Goal: Task Accomplishment & Management: Manage account settings

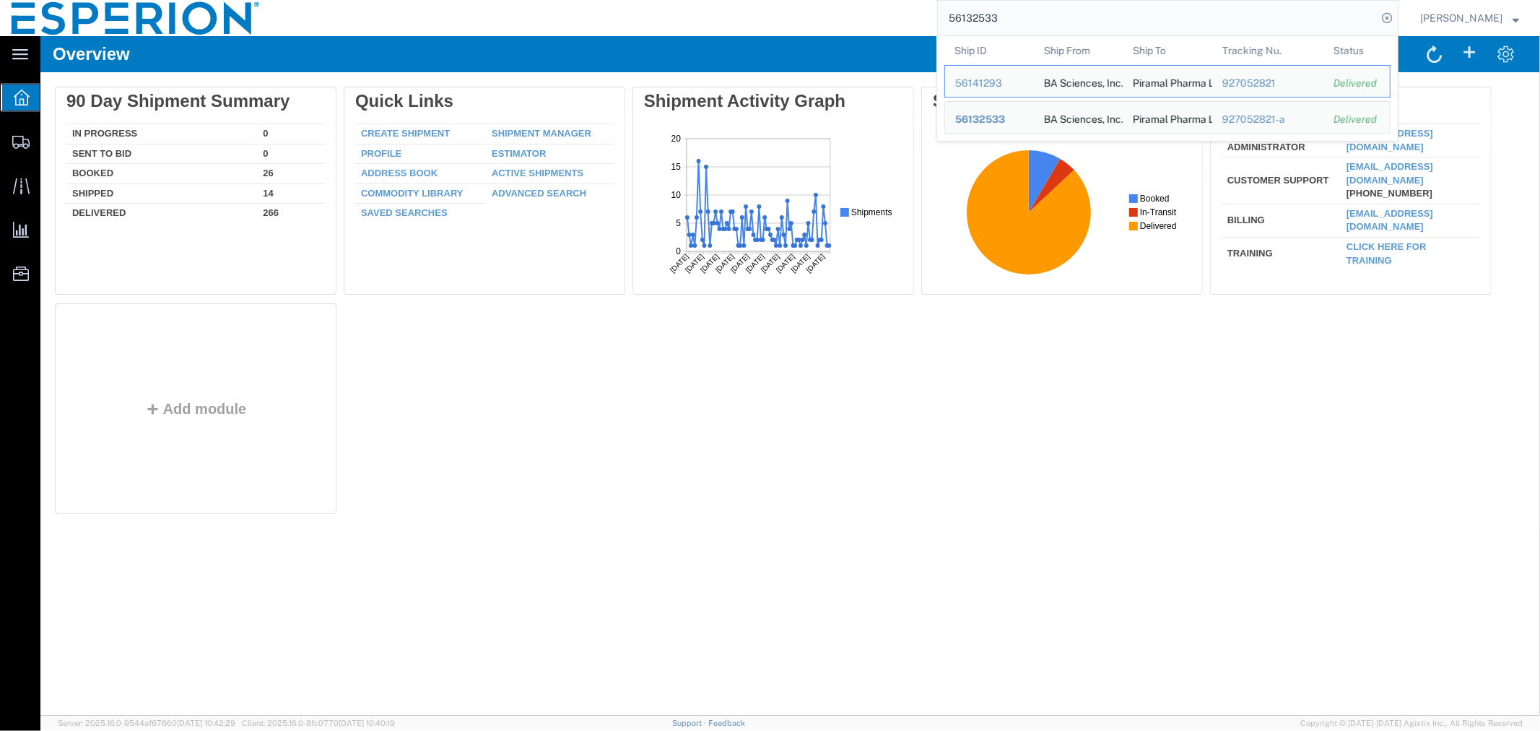
drag, startPoint x: 1049, startPoint y: 22, endPoint x: 849, endPoint y: 23, distance: 200.0
click at [849, 23] on div "56132533 Ship ID Ship From Ship To Tracking Nu. Status Ship ID 56141293 Ship Fr…" at bounding box center [835, 18] width 1128 height 36
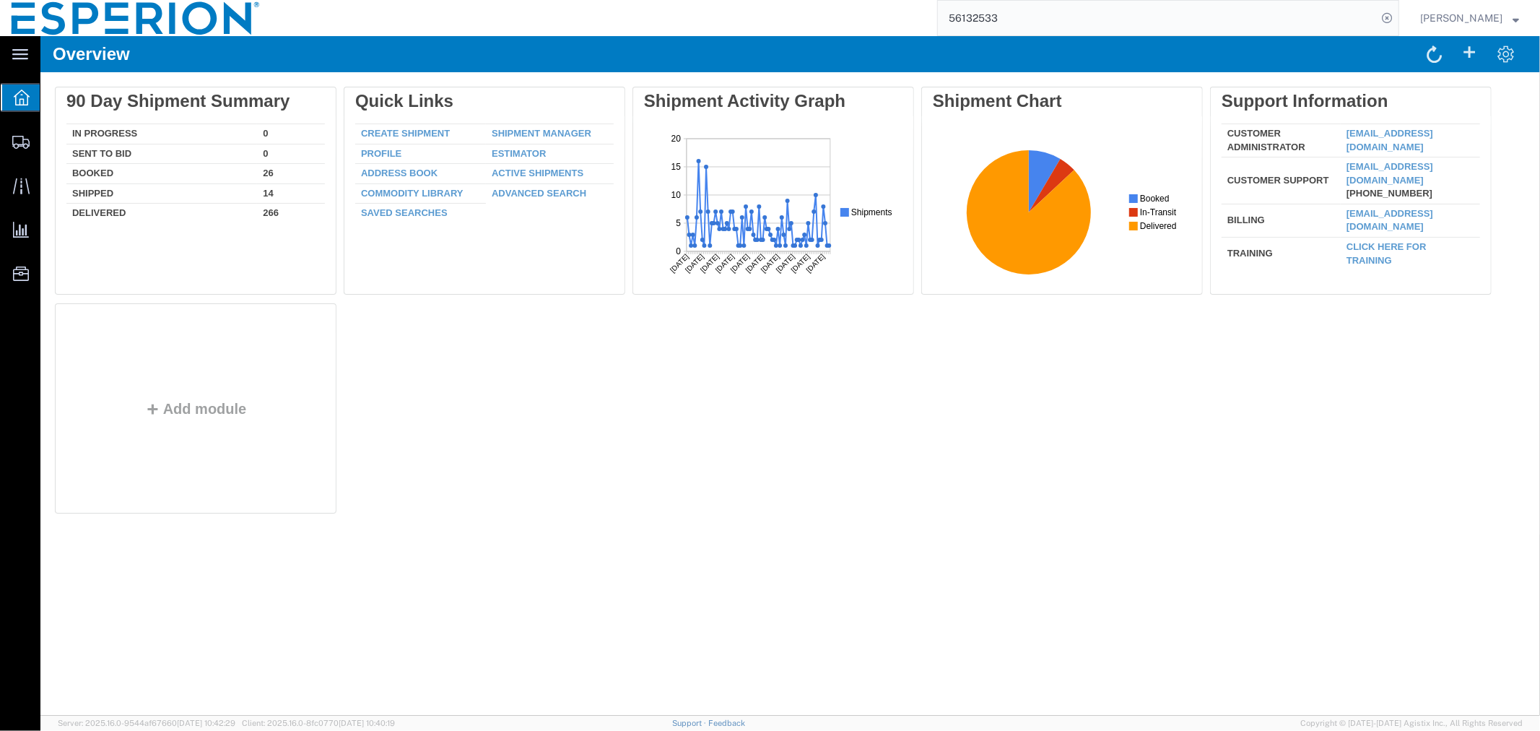
paste input "5369516"
click at [1384, 14] on icon at bounding box center [1387, 18] width 20 height 20
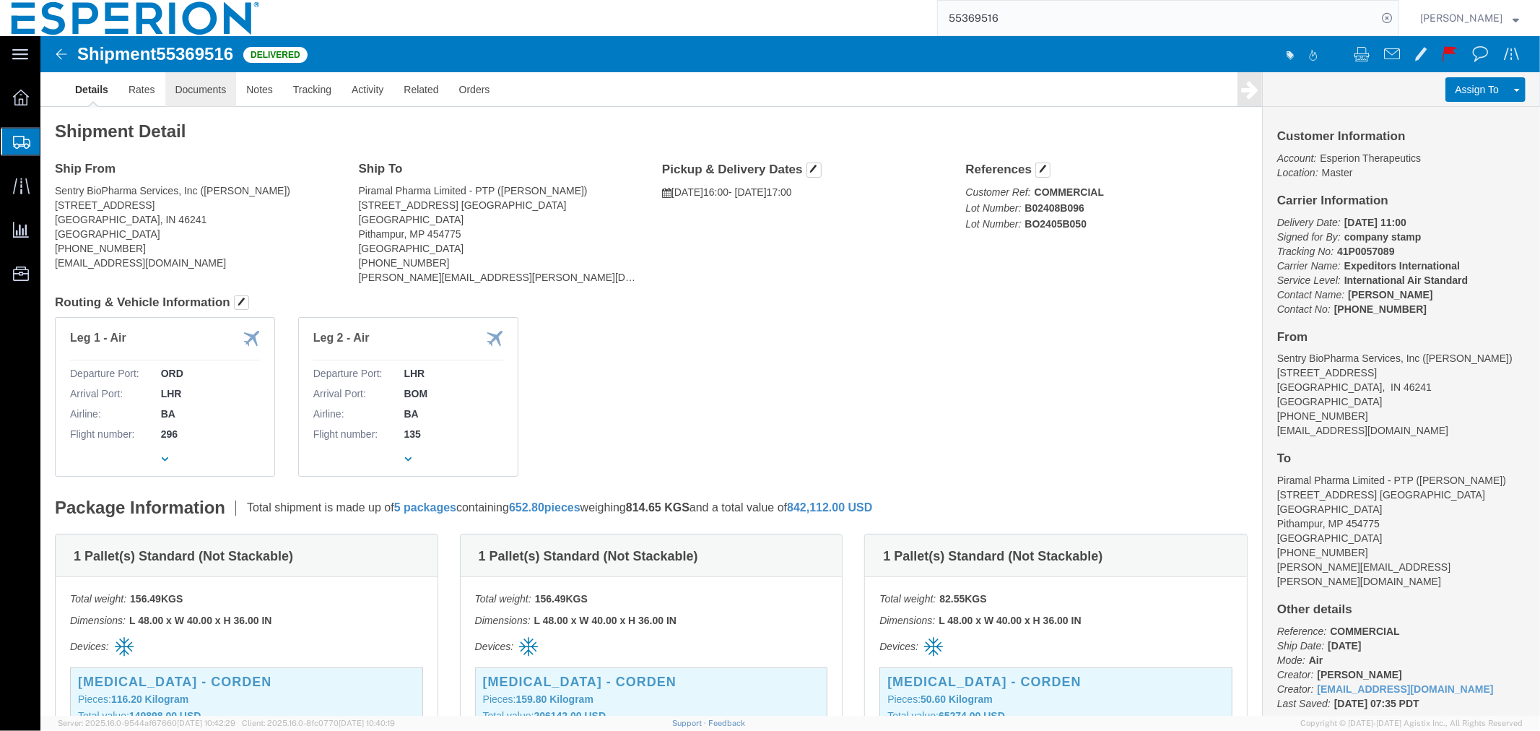
drag, startPoint x: 204, startPoint y: 97, endPoint x: 163, endPoint y: 61, distance: 54.2
click link "Documents"
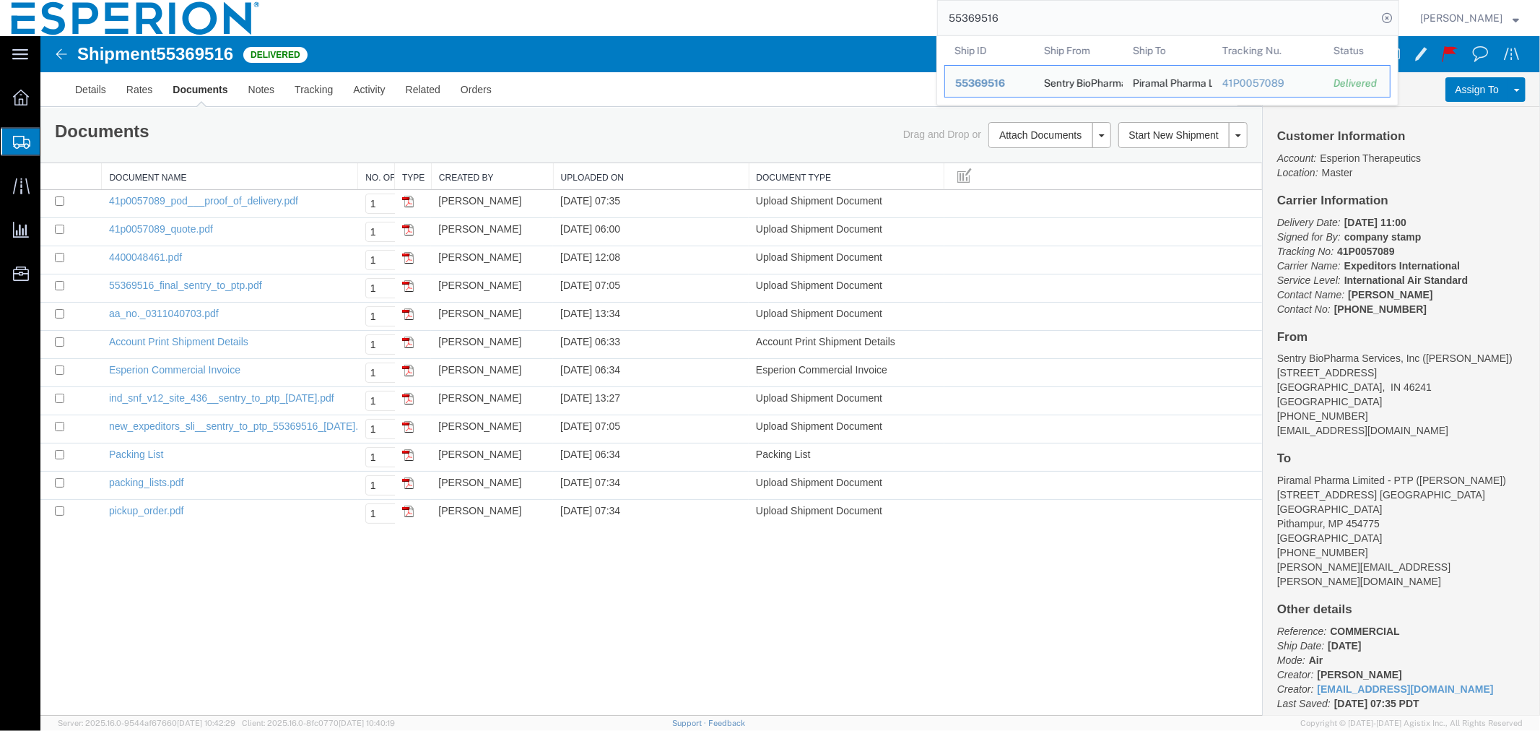
drag, startPoint x: 1042, startPoint y: 29, endPoint x: 833, endPoint y: 29, distance: 208.7
click at [833, 29] on div "55369516 Ship ID Ship From Ship To Tracking Nu. Status Ship ID 55369516 Ship Fr…" at bounding box center [835, 18] width 1128 height 36
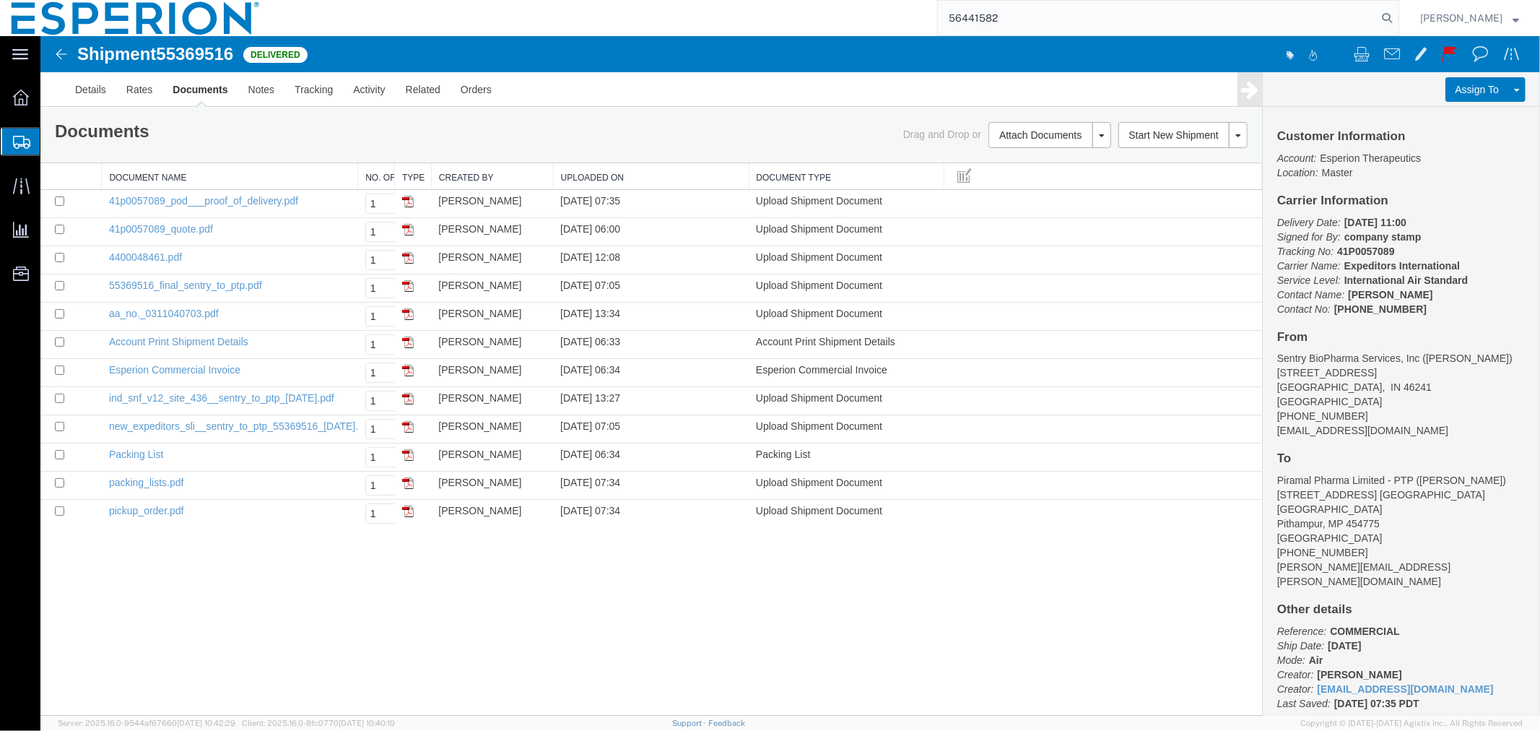
type input "56441582"
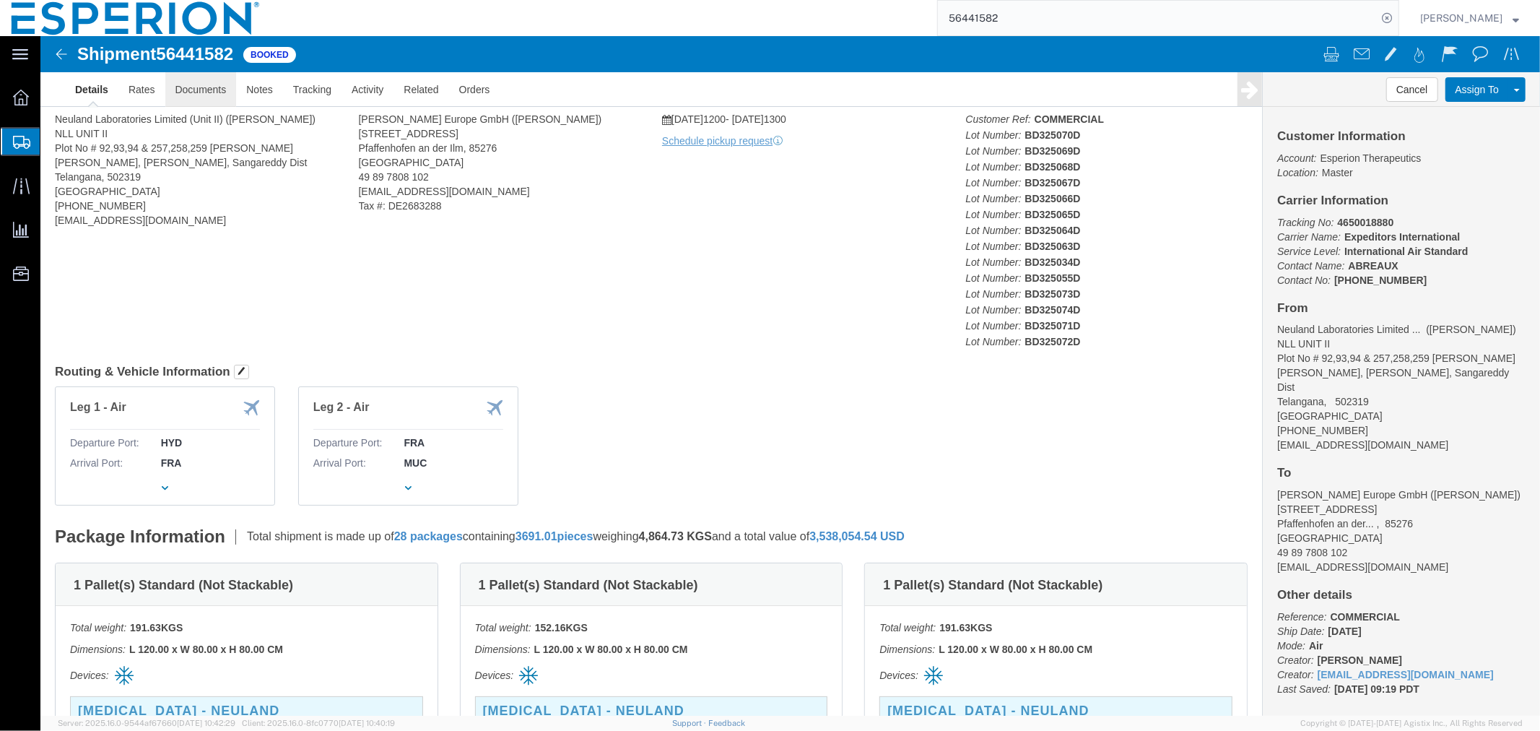
click link "Documents"
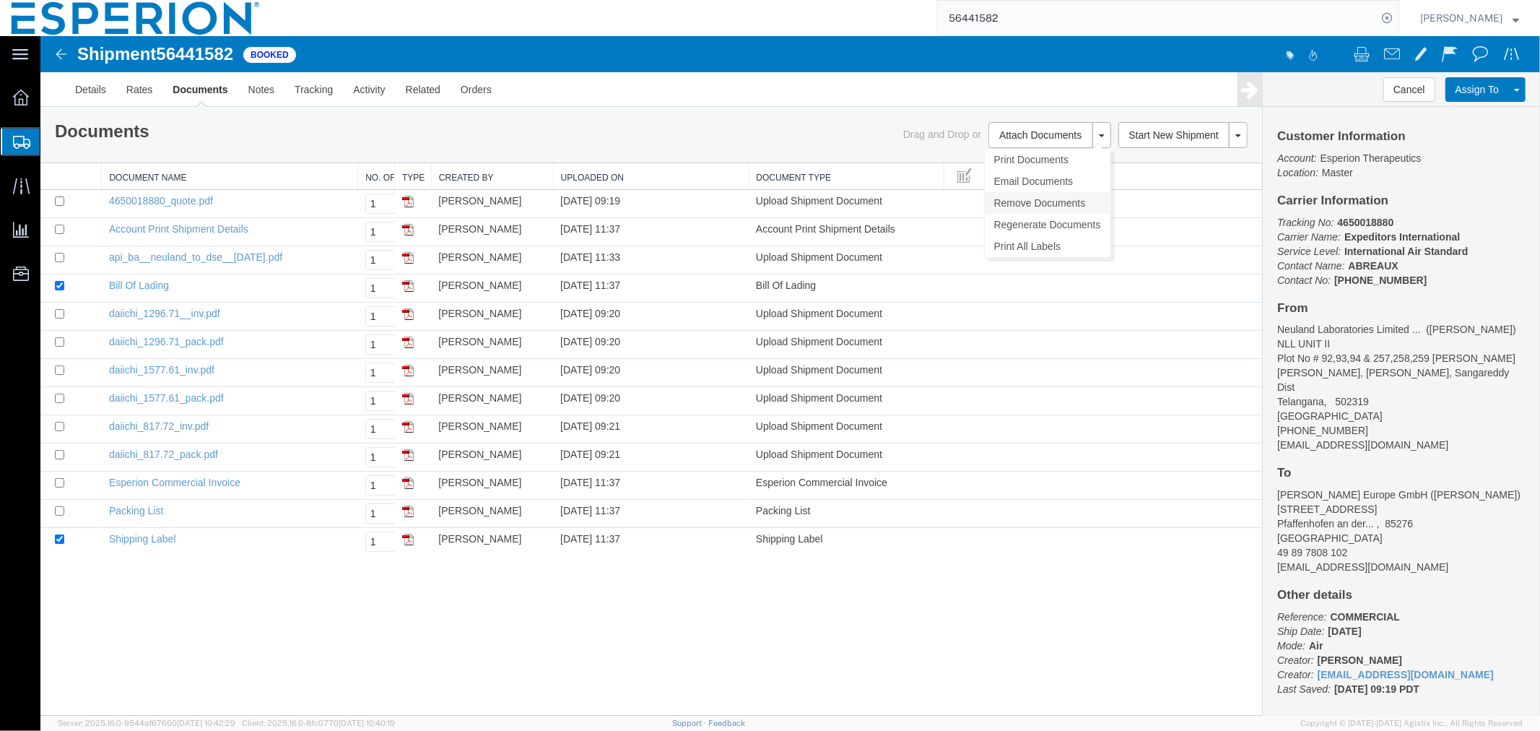
click at [1022, 209] on link "Remove Documents" at bounding box center [1047, 202] width 126 height 22
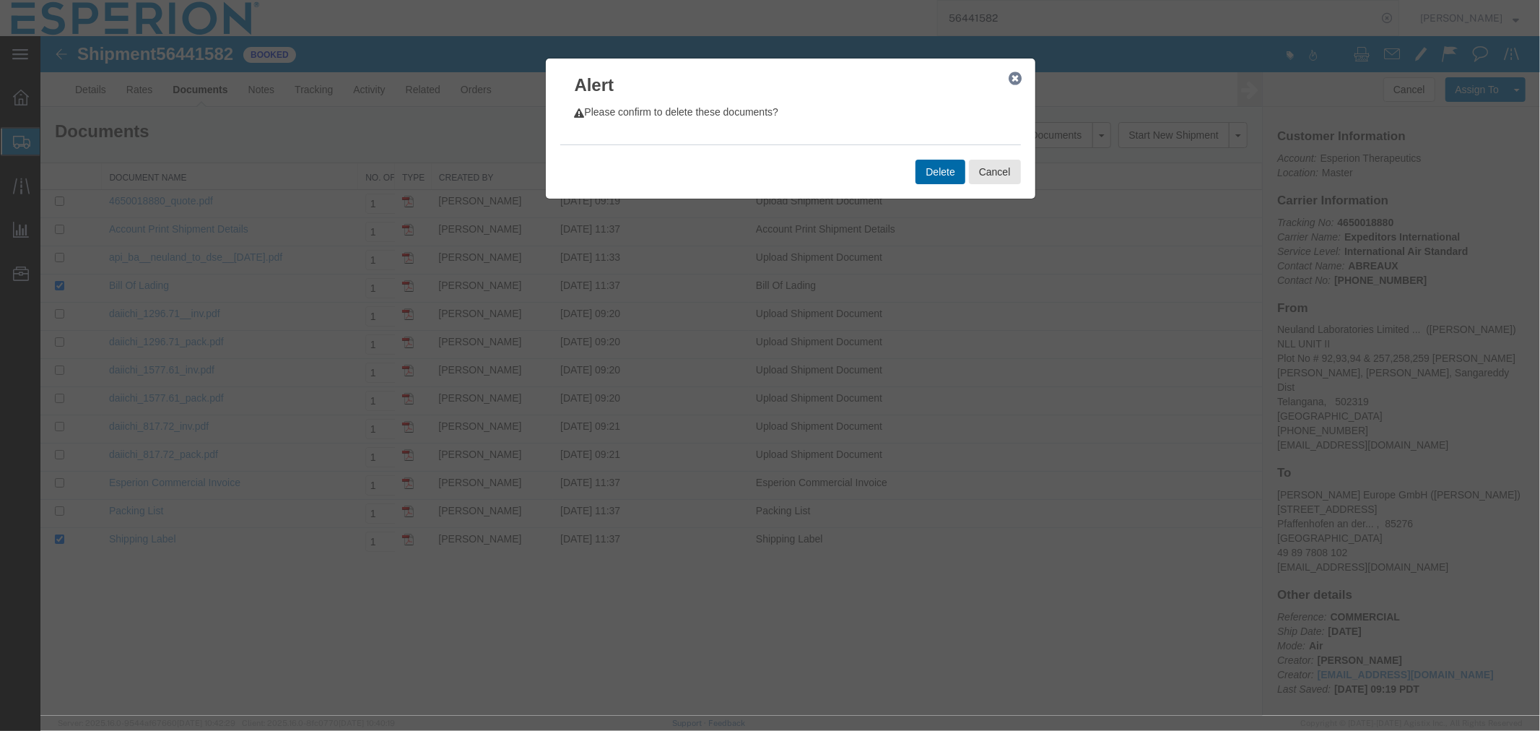
click at [936, 173] on button "Delete" at bounding box center [939, 171] width 49 height 25
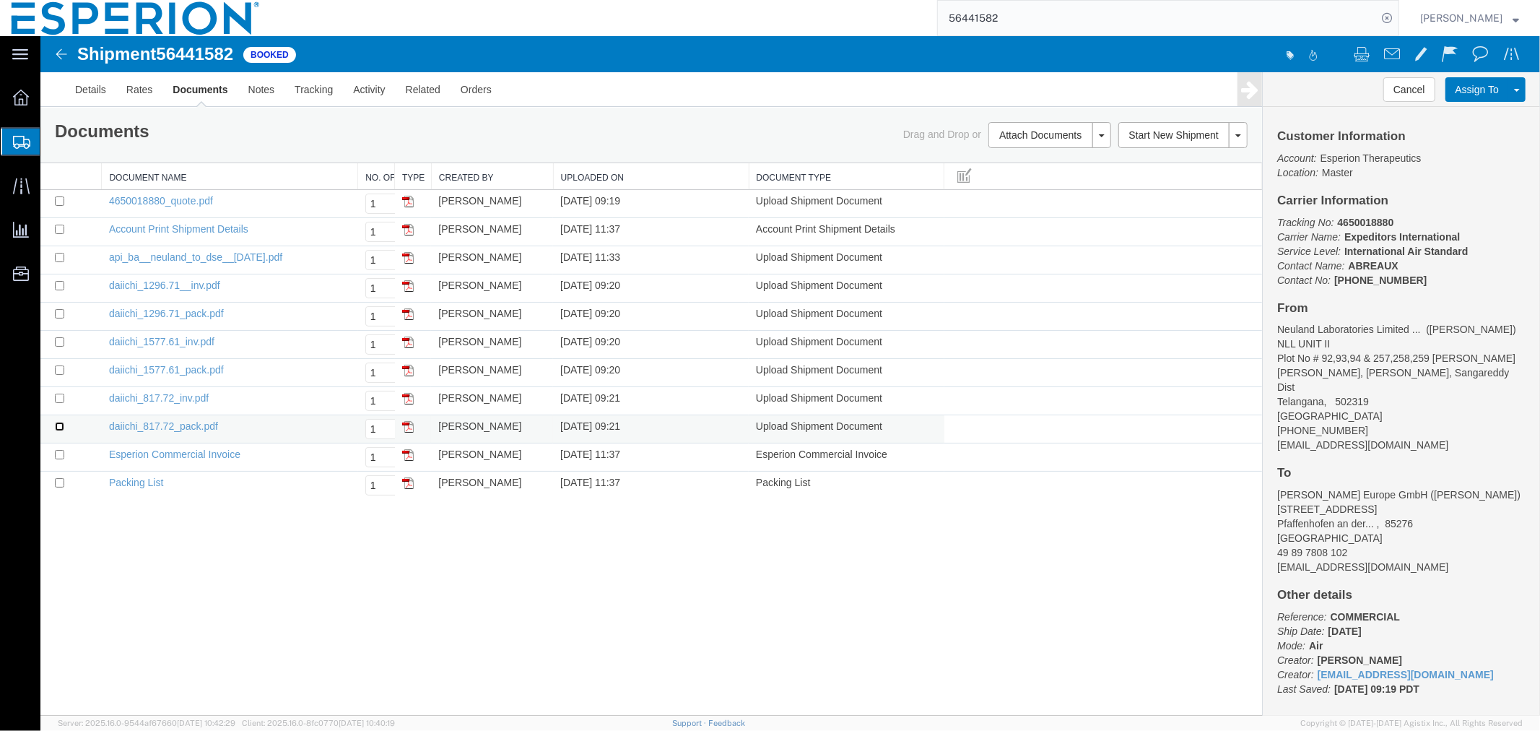
click at [57, 426] on input "checkbox" at bounding box center [58, 425] width 9 height 9
checkbox input "true"
click at [51, 400] on td at bounding box center [70, 400] width 61 height 28
click at [60, 399] on input "checkbox" at bounding box center [58, 397] width 9 height 9
checkbox input "true"
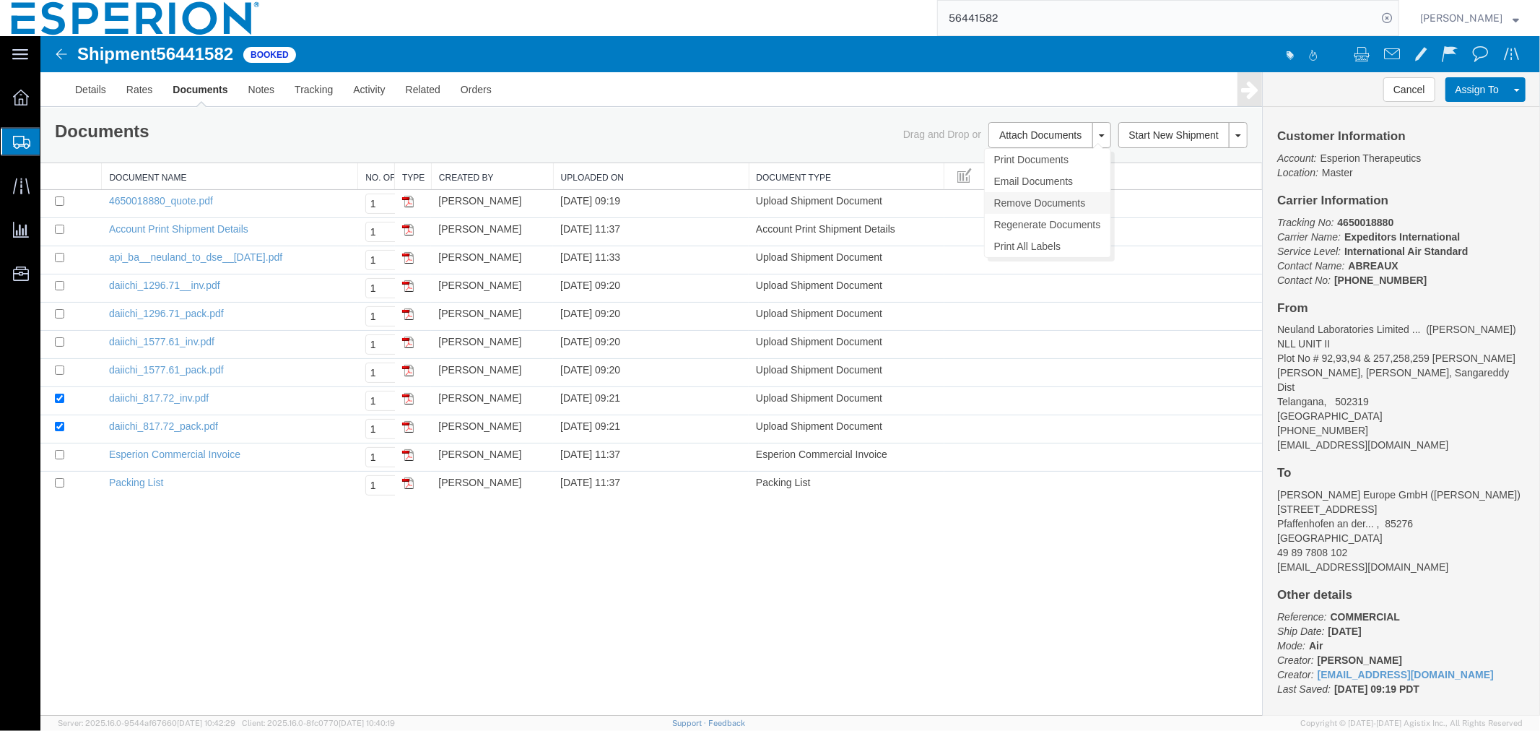
click at [1030, 206] on link "Remove Documents" at bounding box center [1047, 202] width 126 height 22
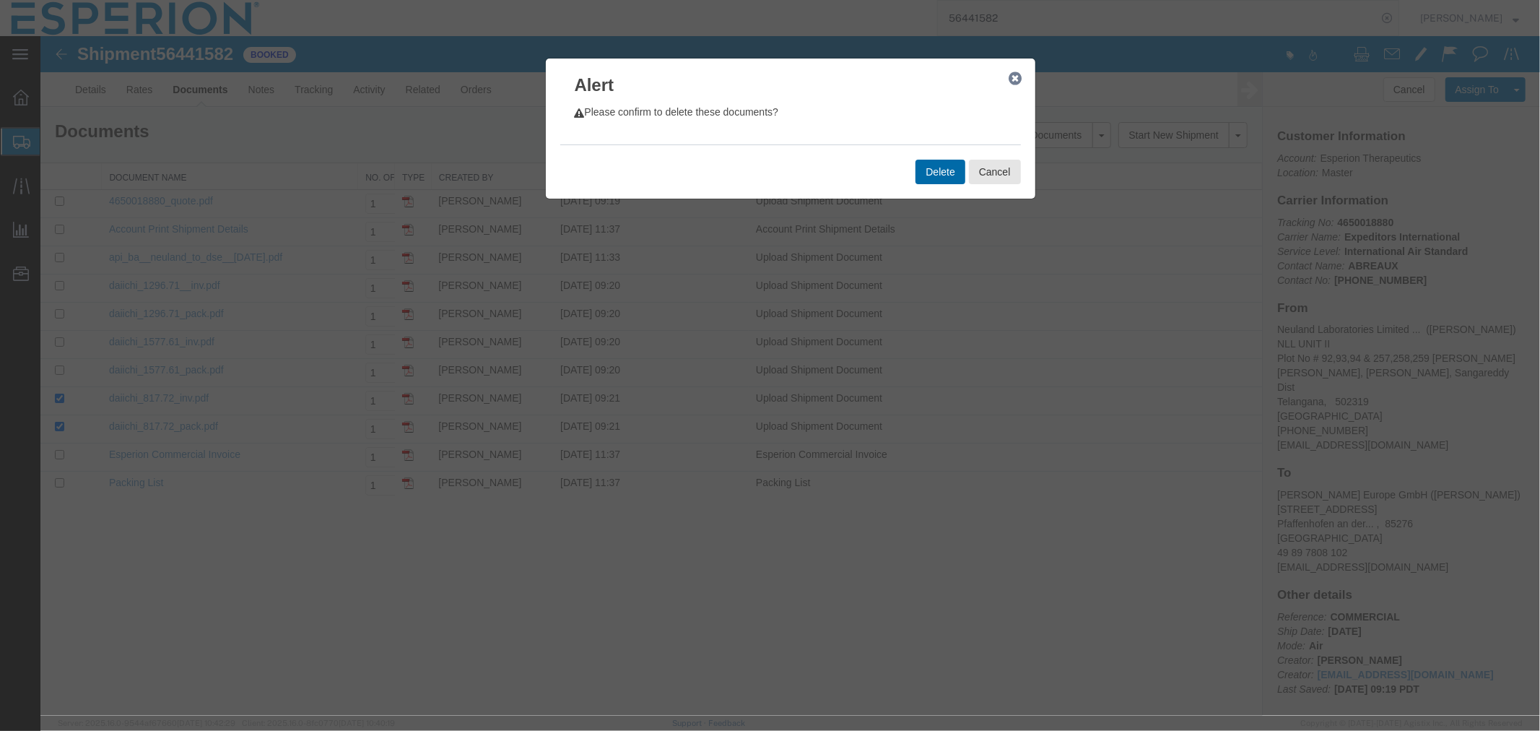
click at [932, 173] on button "Delete" at bounding box center [939, 171] width 49 height 25
